Goal: Task Accomplishment & Management: Manage account settings

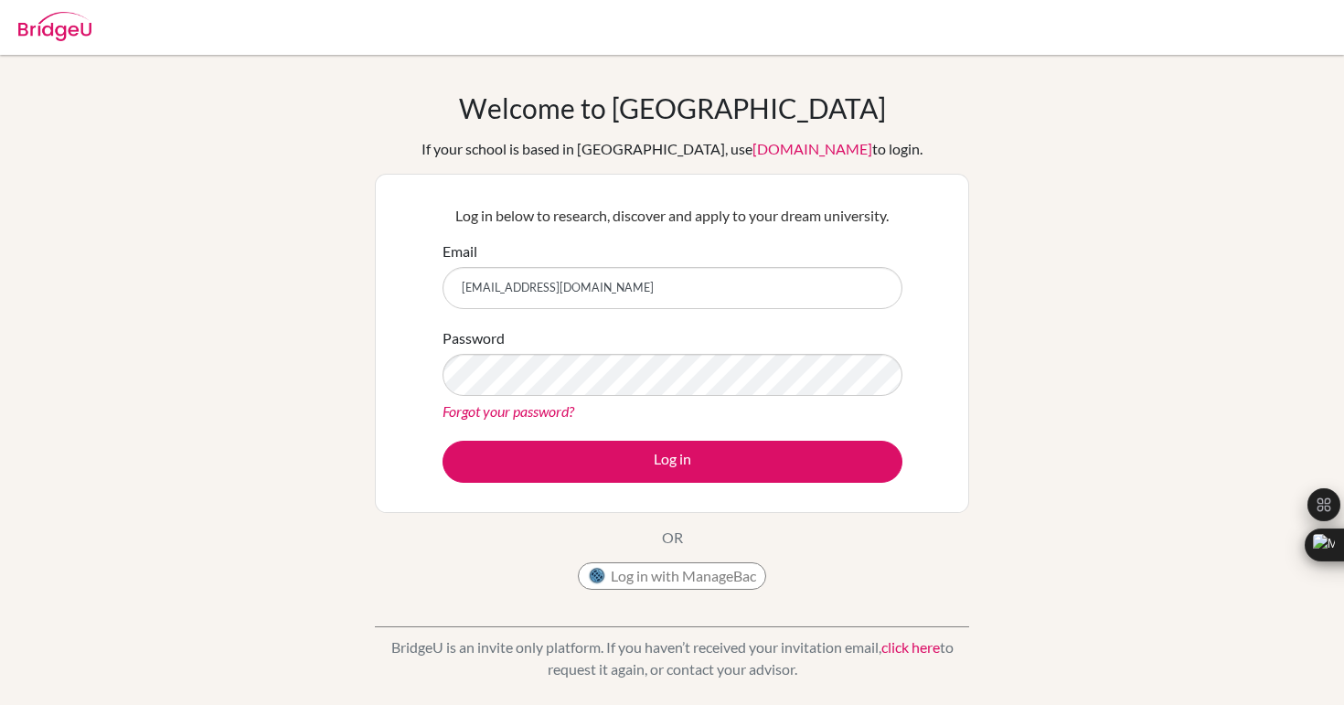
type input "DIA14098@diaestudents.co"
click at [669, 586] on button "Log in with ManageBac" at bounding box center [672, 575] width 188 height 27
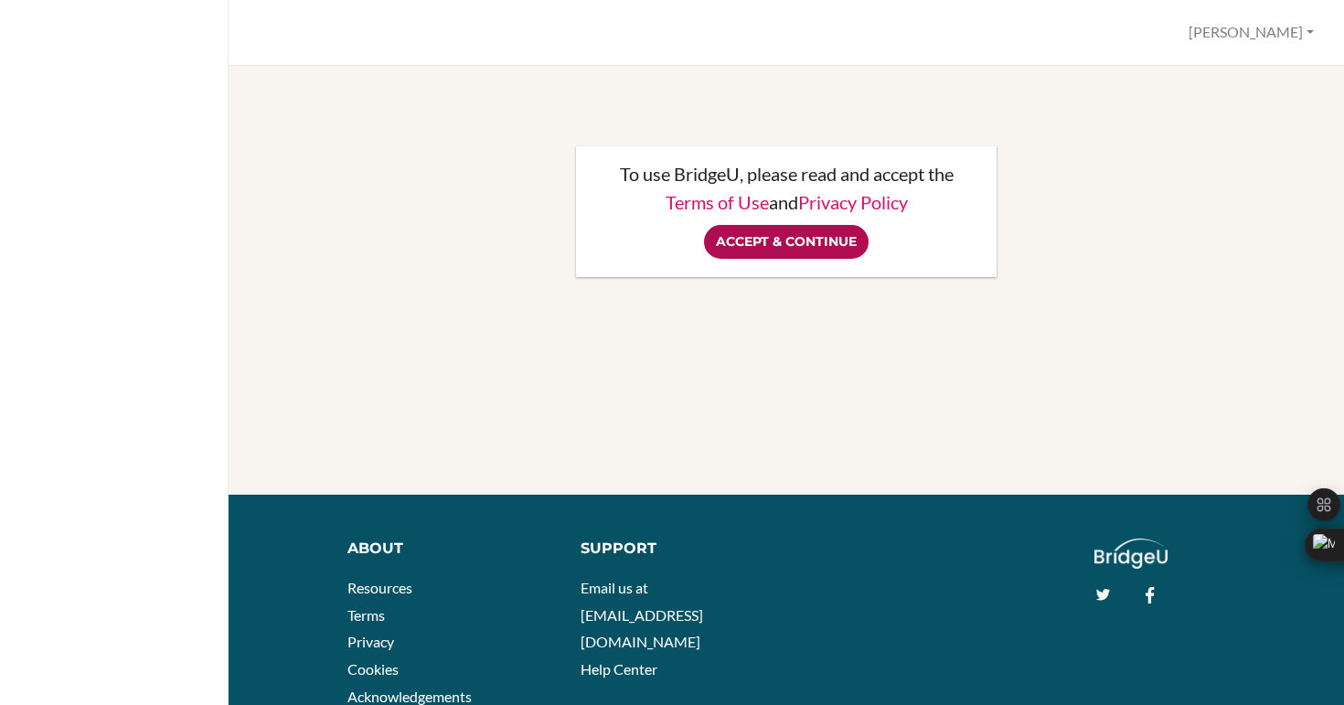
click at [795, 253] on input "Accept & Continue" at bounding box center [786, 242] width 165 height 34
